Goal: Navigation & Orientation: Find specific page/section

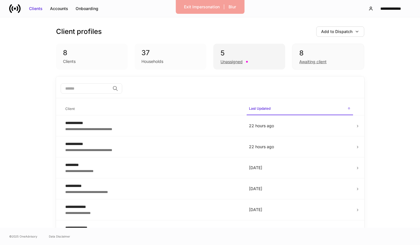
click at [238, 57] on div "5" at bounding box center [250, 53] width 58 height 9
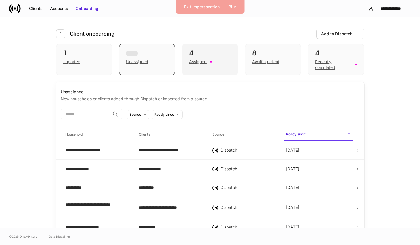
click at [187, 58] on div "4 Assigned" at bounding box center [210, 60] width 56 height 32
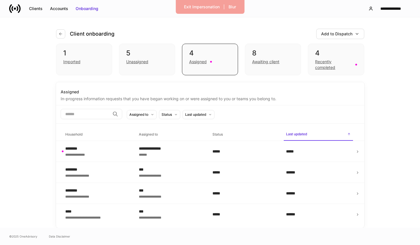
drag, startPoint x: 207, startPoint y: 8, endPoint x: 201, endPoint y: 25, distance: 17.9
click at [201, 25] on div "**********" at bounding box center [210, 122] width 420 height 245
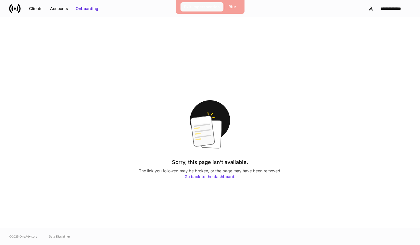
click at [203, 9] on div "Exit Impersonation" at bounding box center [202, 7] width 36 height 6
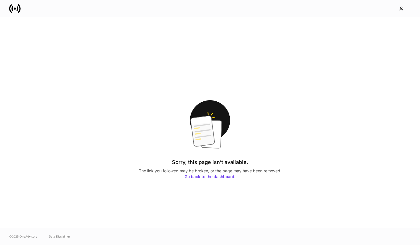
click at [7, 13] on div at bounding box center [210, 8] width 420 height 17
click at [11, 12] on icon at bounding box center [10, 8] width 3 height 9
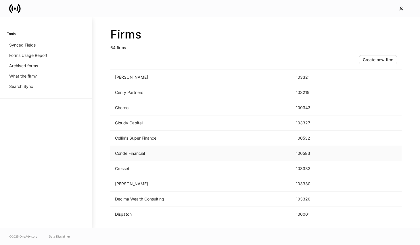
scroll to position [219, 0]
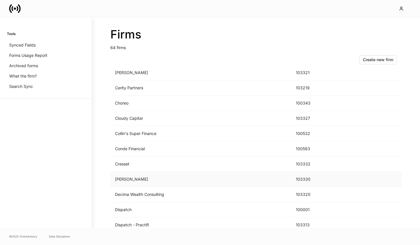
click at [140, 179] on td "D.A. Davidson" at bounding box center [201, 179] width 181 height 15
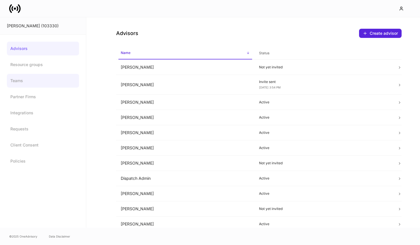
click at [34, 81] on link "Teams" at bounding box center [43, 81] width 72 height 14
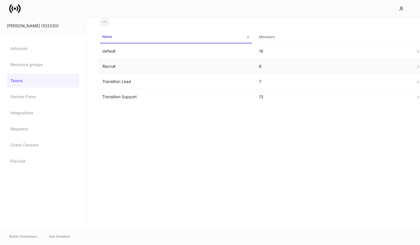
click at [128, 68] on td "Recruit" at bounding box center [176, 66] width 157 height 15
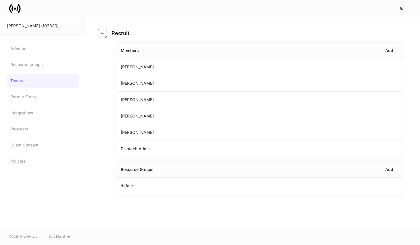
click at [104, 37] on button "button" at bounding box center [102, 33] width 9 height 9
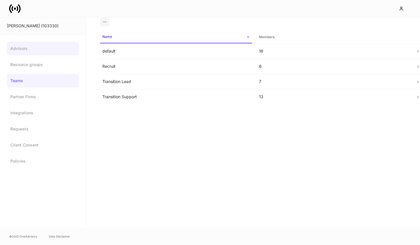
click at [52, 49] on link "Advisors" at bounding box center [43, 49] width 72 height 14
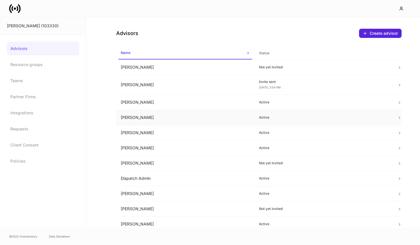
click at [199, 121] on td "Carrie Williams" at bounding box center [185, 117] width 138 height 15
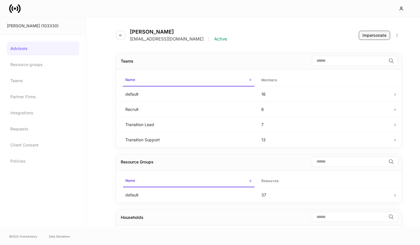
click at [374, 38] on div "Impersonate" at bounding box center [375, 36] width 24 height 6
